Goal: Use online tool/utility

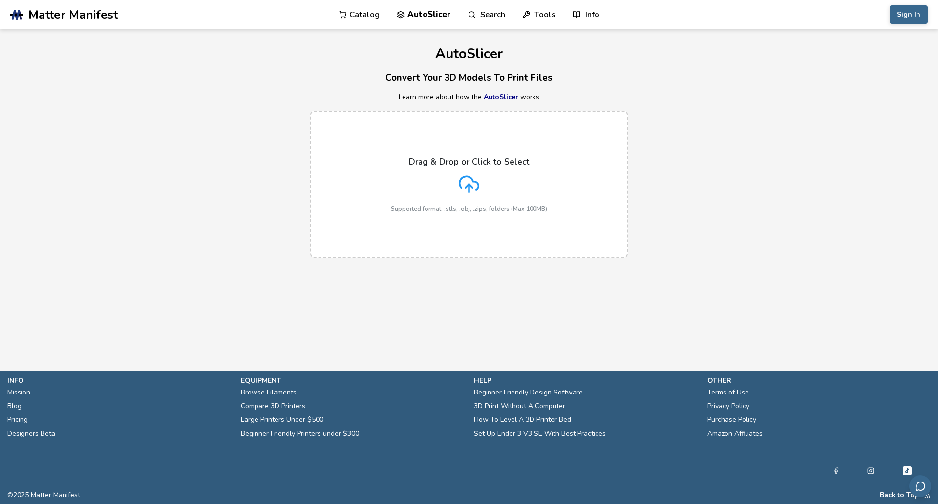
click at [502, 157] on p "Drag & Drop or Click to Select" at bounding box center [469, 162] width 120 height 10
click at [0, 0] on input "Drag & Drop or Click to Select Supported format: .stls, .obj, .zips, folders (M…" at bounding box center [0, 0] width 0 height 0
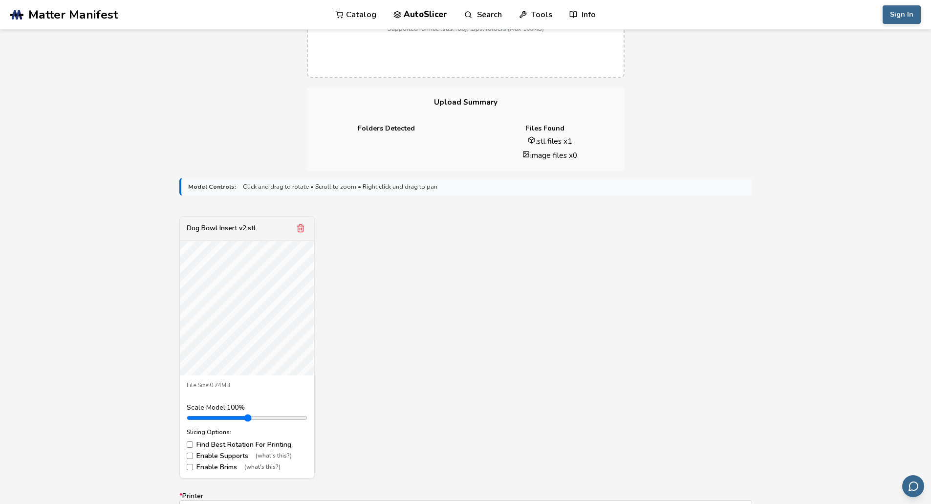
scroll to position [186, 0]
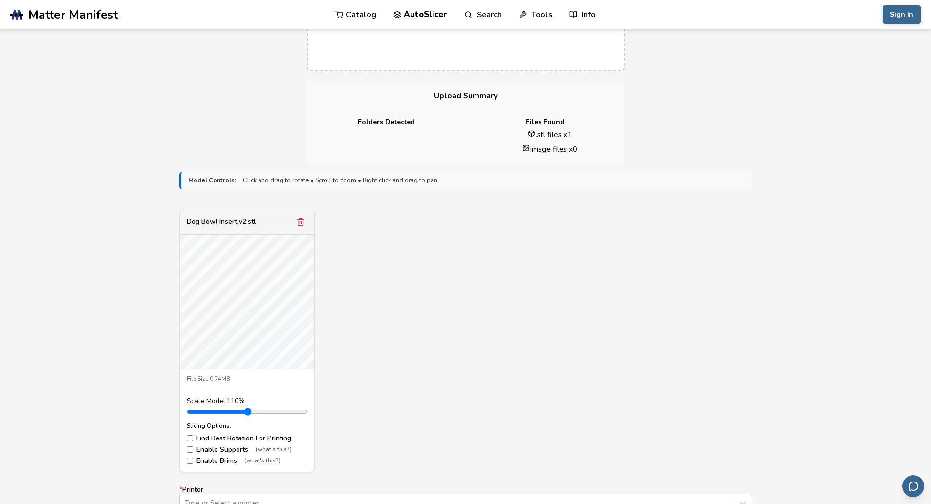
type input "*"
click at [210, 411] on input "range" at bounding box center [247, 411] width 121 height 8
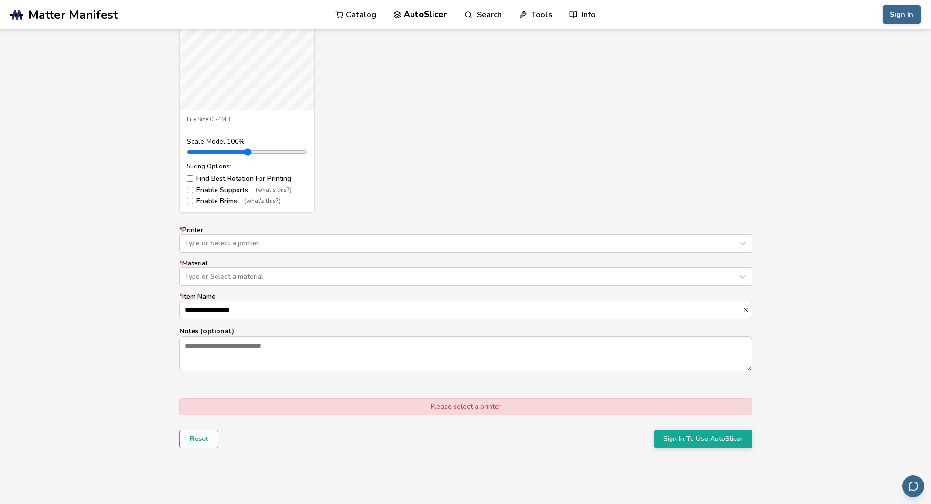
scroll to position [446, 0]
click at [228, 237] on div "Type or Select a printer" at bounding box center [457, 243] width 554 height 14
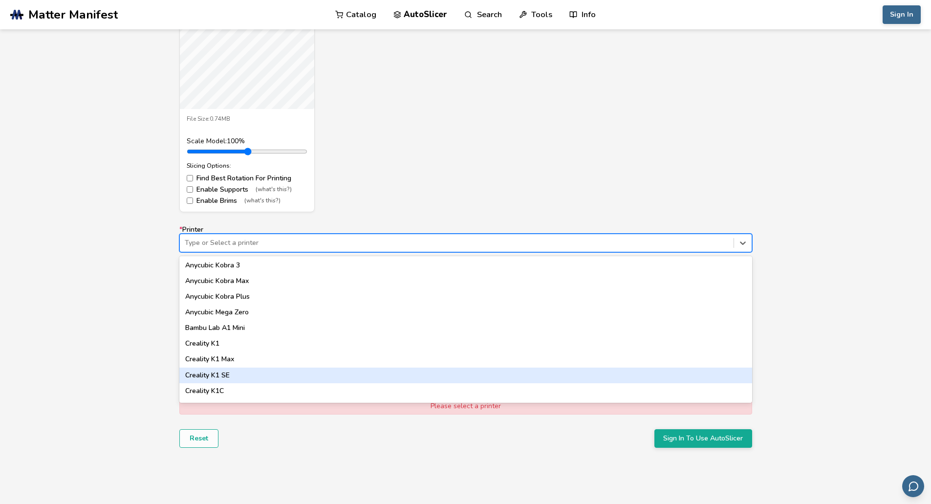
scroll to position [0, 0]
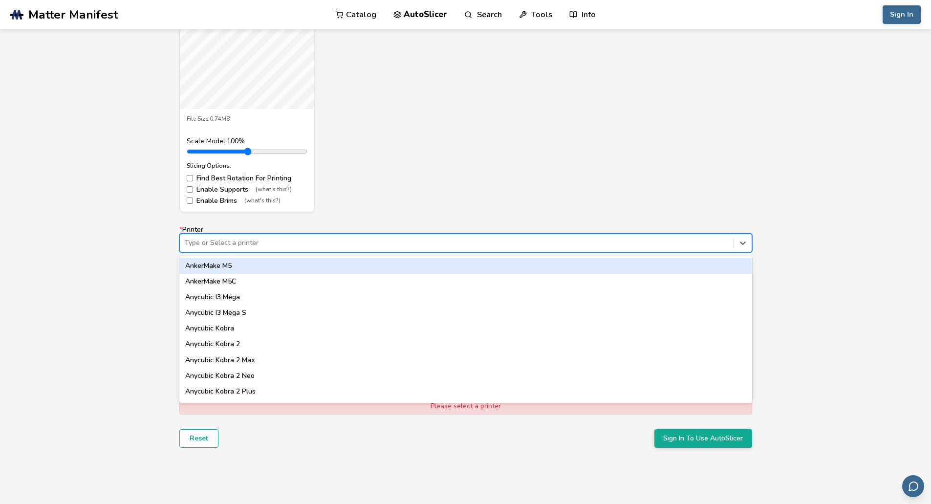
click at [240, 265] on div "AnkerMake M5" at bounding box center [465, 266] width 573 height 16
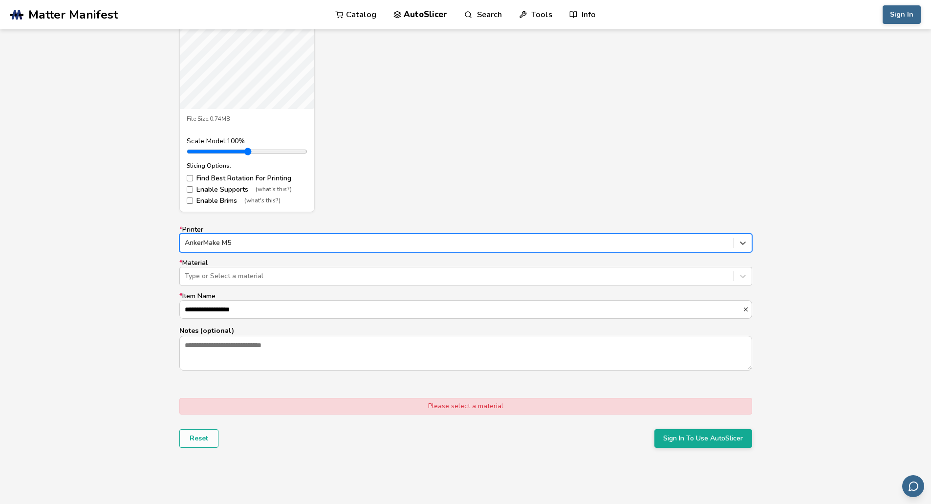
click at [276, 287] on div "**********" at bounding box center [465, 298] width 573 height 145
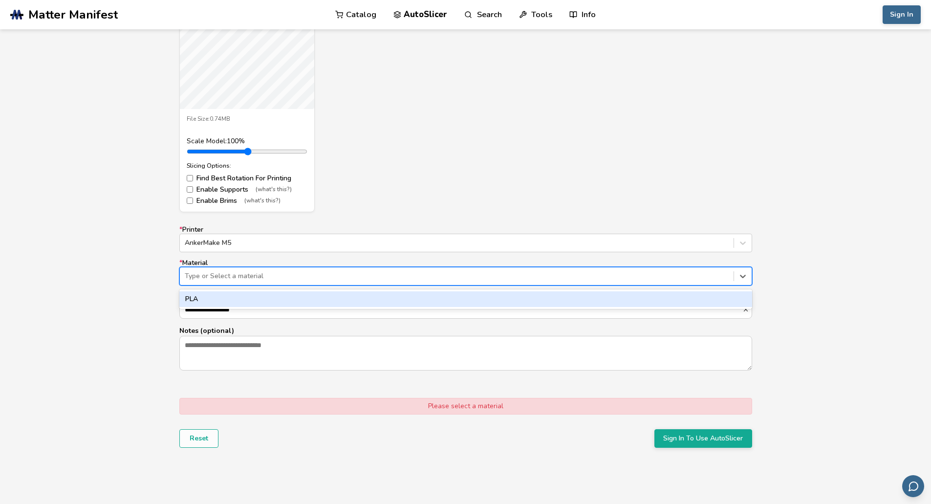
click at [266, 278] on div at bounding box center [457, 276] width 544 height 10
click at [257, 299] on div "PLA" at bounding box center [465, 299] width 573 height 16
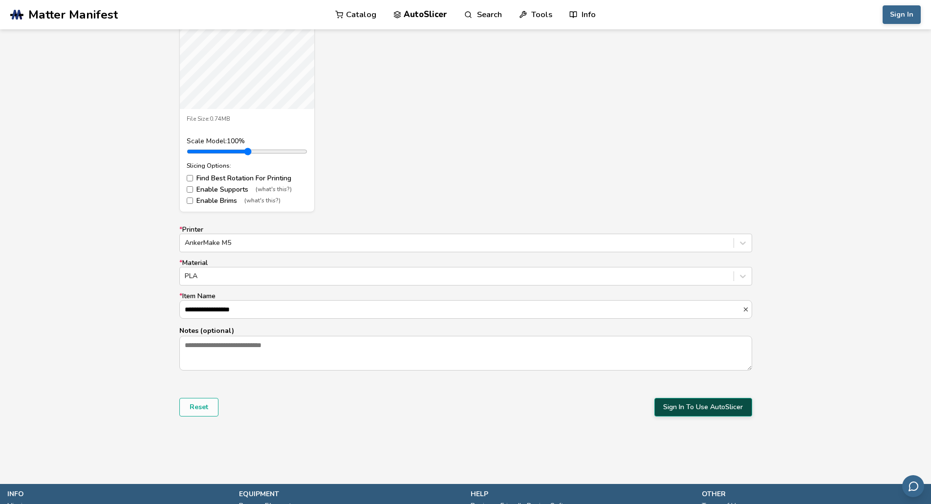
click at [690, 407] on button "Sign In To Use AutoSlicer" at bounding box center [703, 407] width 98 height 19
